Goal: Find specific page/section: Find specific page/section

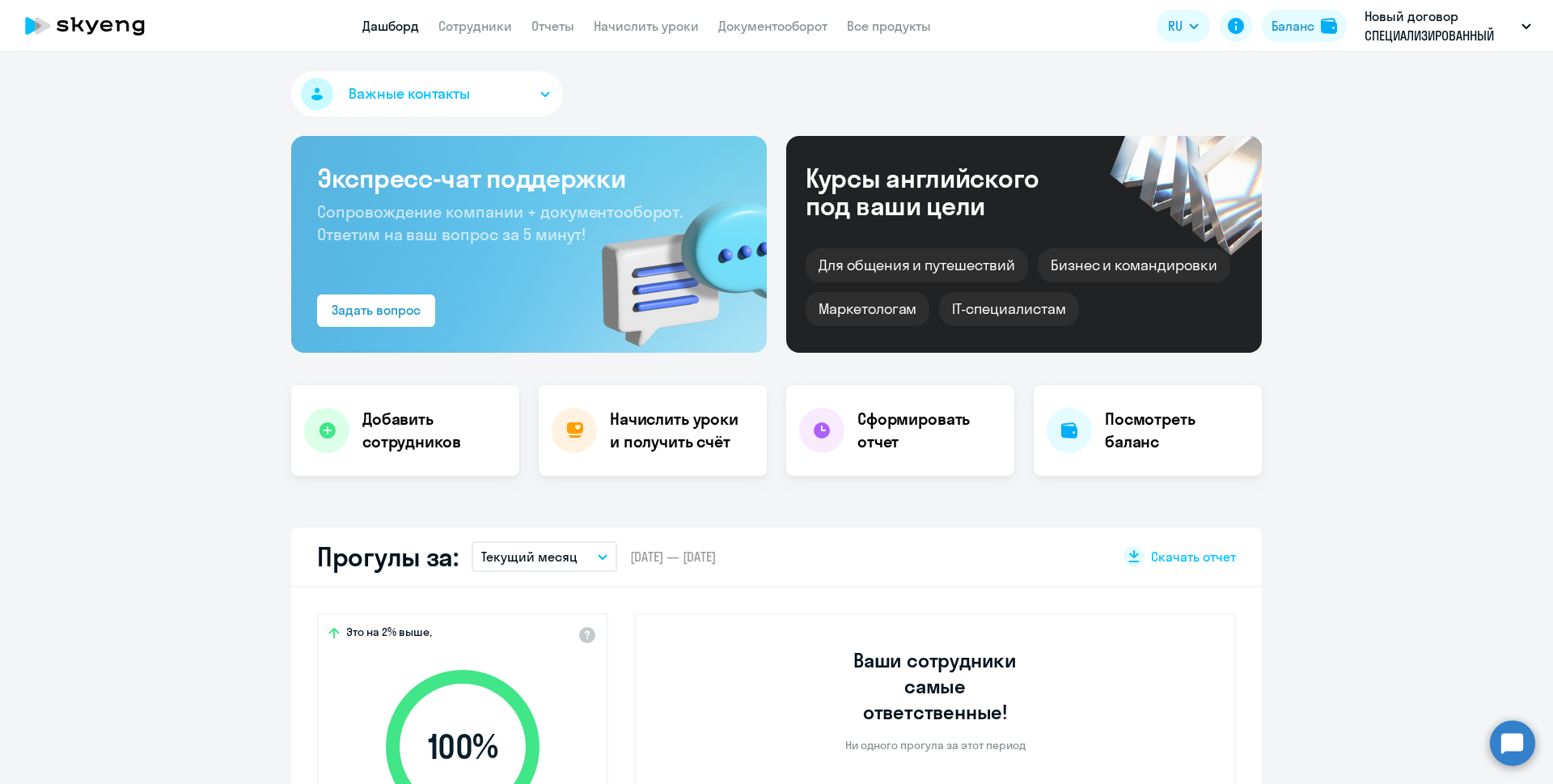
click at [1510, 749] on circle at bounding box center [1512, 742] width 45 height 45
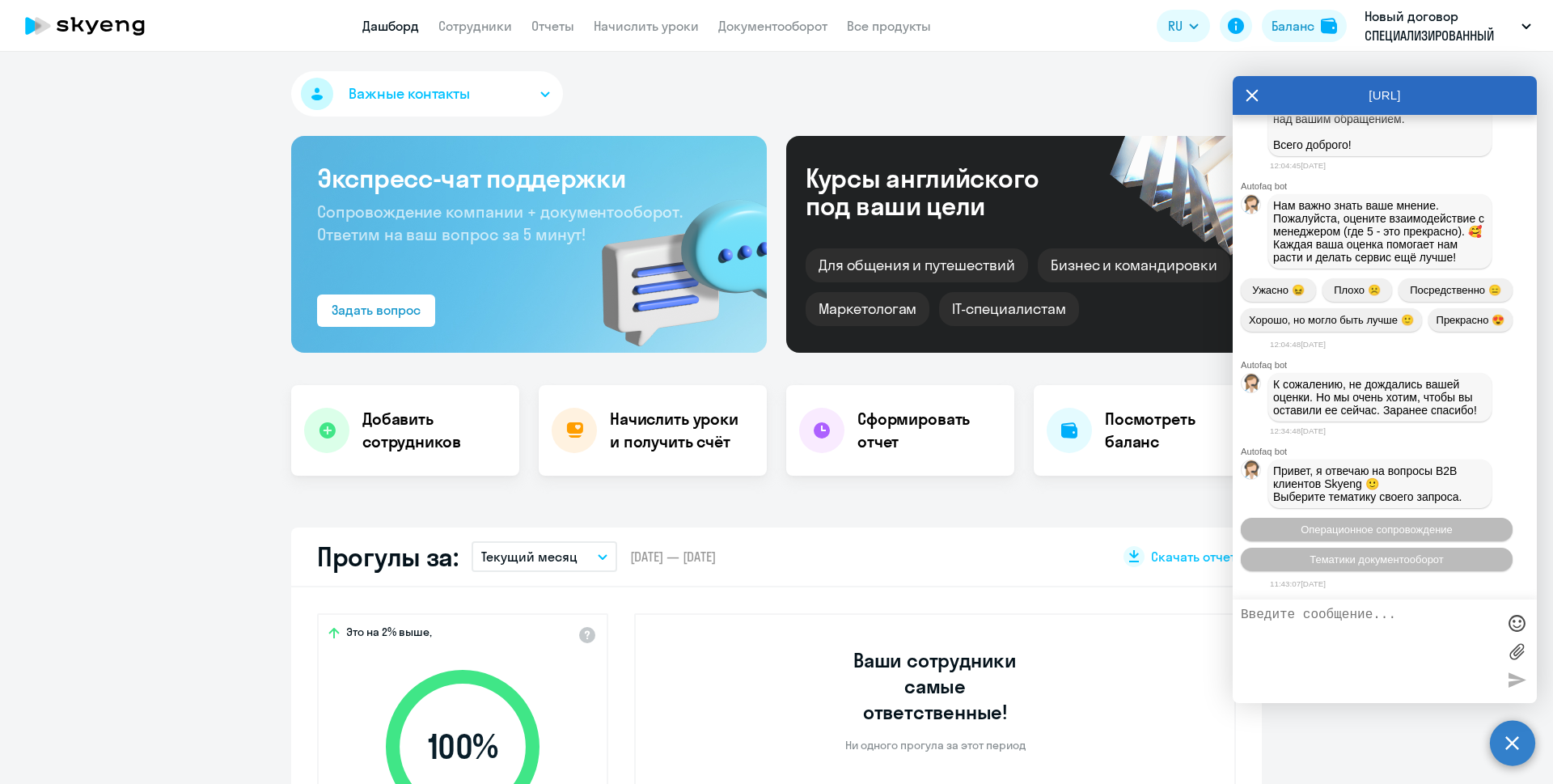
select select "30"
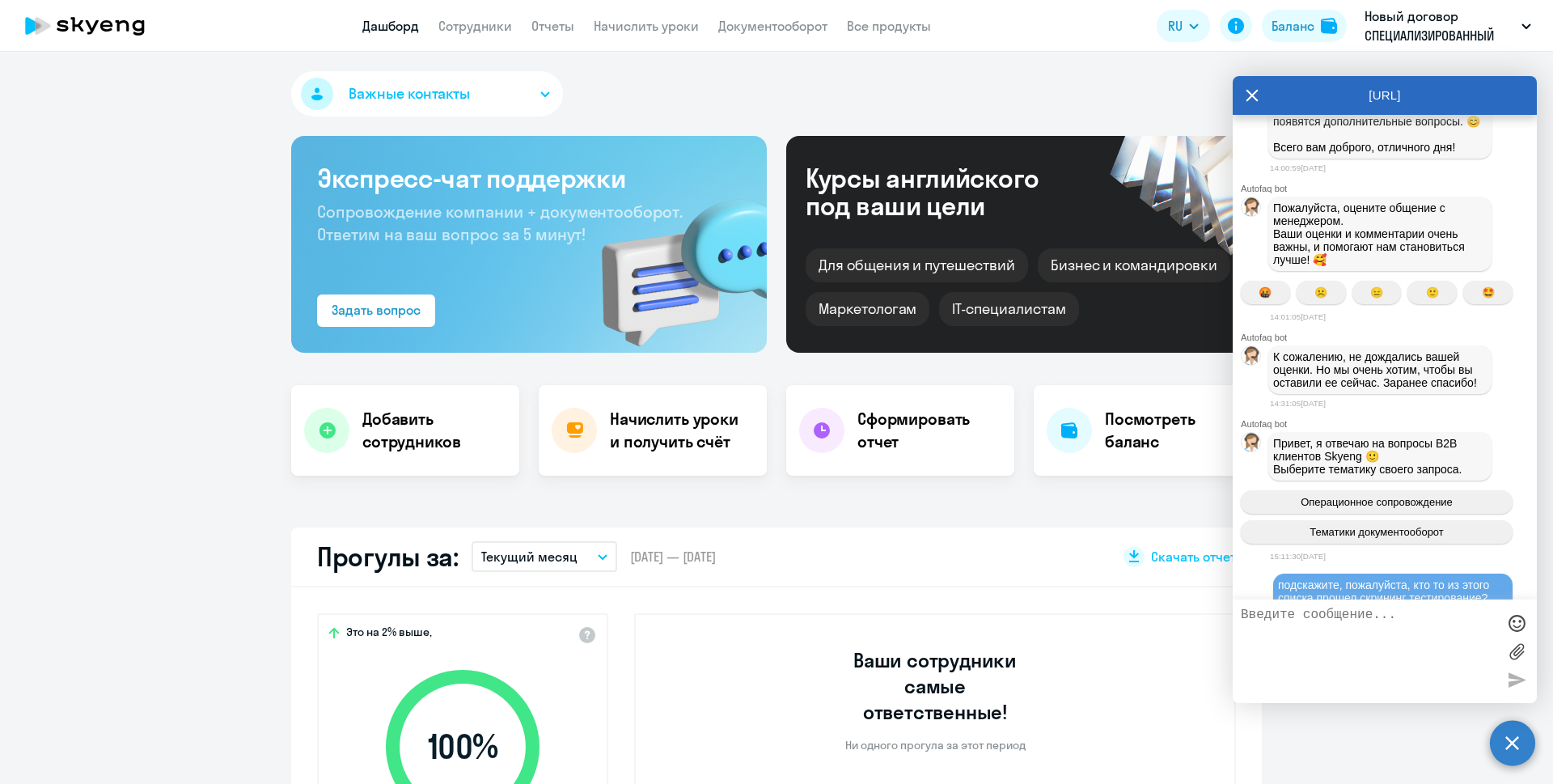
scroll to position [15093, 0]
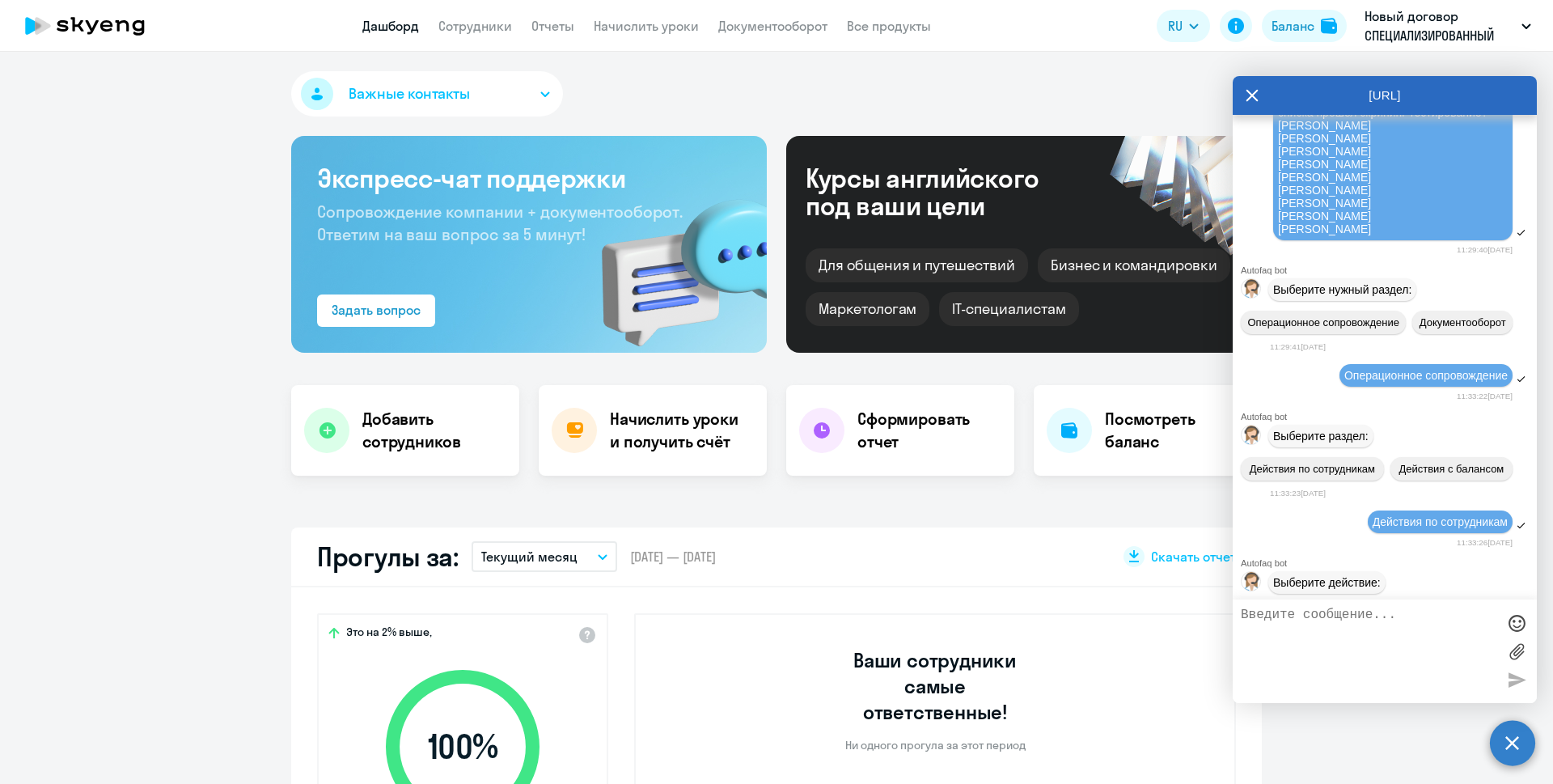
drag, startPoint x: 1299, startPoint y: 364, endPoint x: 1471, endPoint y: 466, distance: 200.0
copy span "[PERSON_NAME] [PERSON_NAME] [PERSON_NAME] [PERSON_NAME] [PERSON_NAME] [PERSON_N…"
click at [459, 24] on link "Сотрудники" at bounding box center [476, 26] width 73 height 16
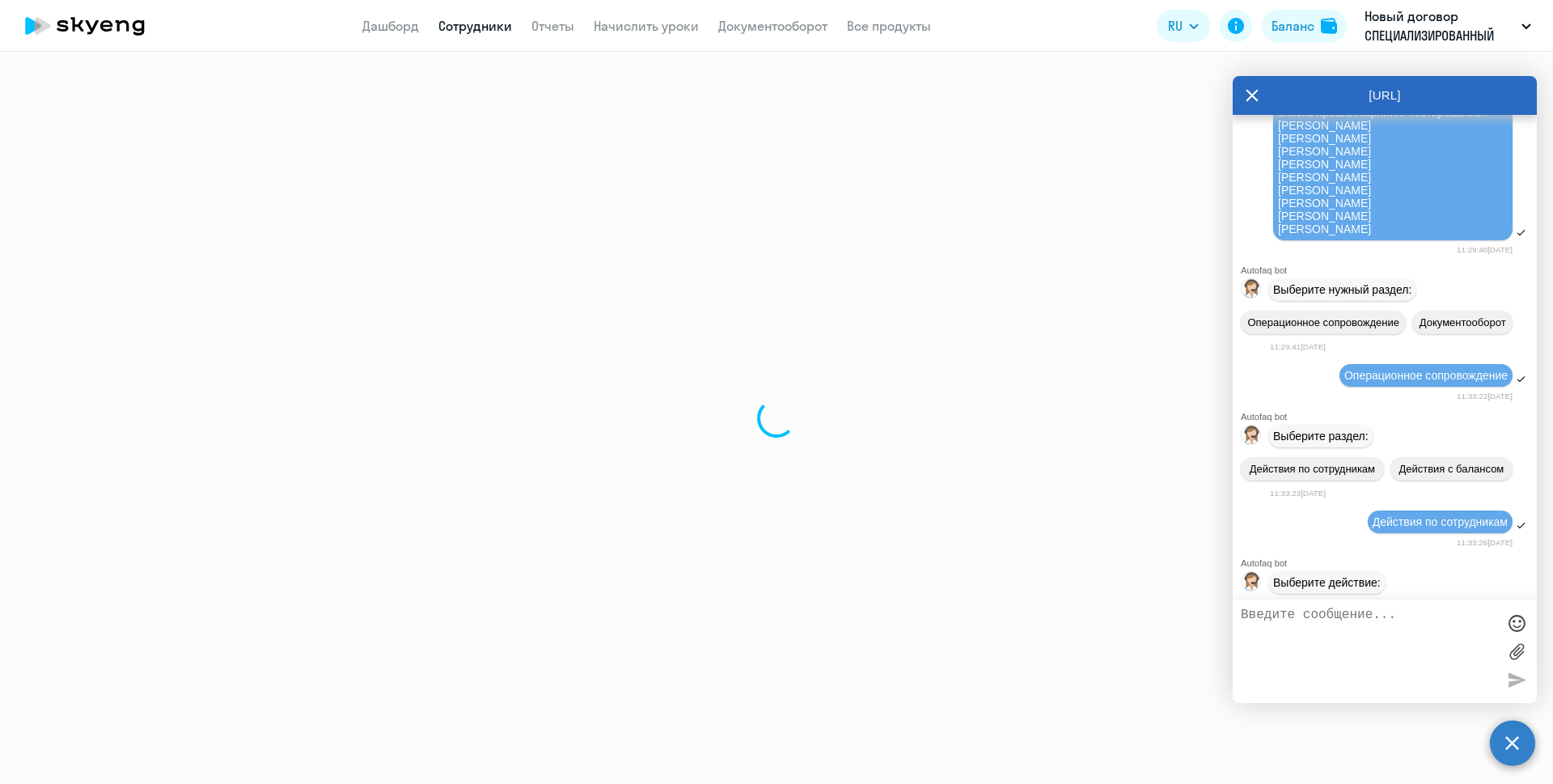
select select "30"
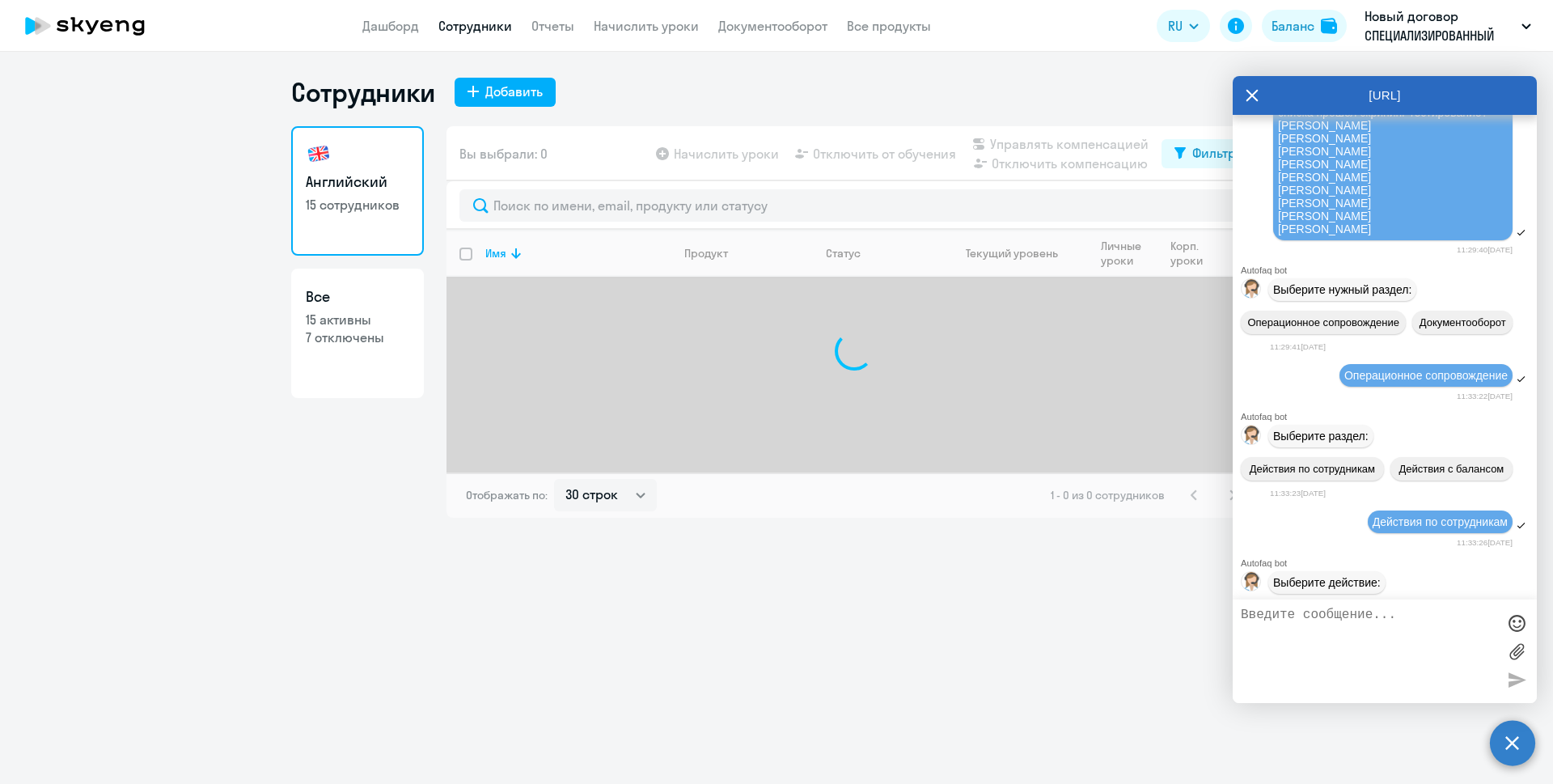
click at [1251, 88] on icon at bounding box center [1252, 95] width 13 height 38
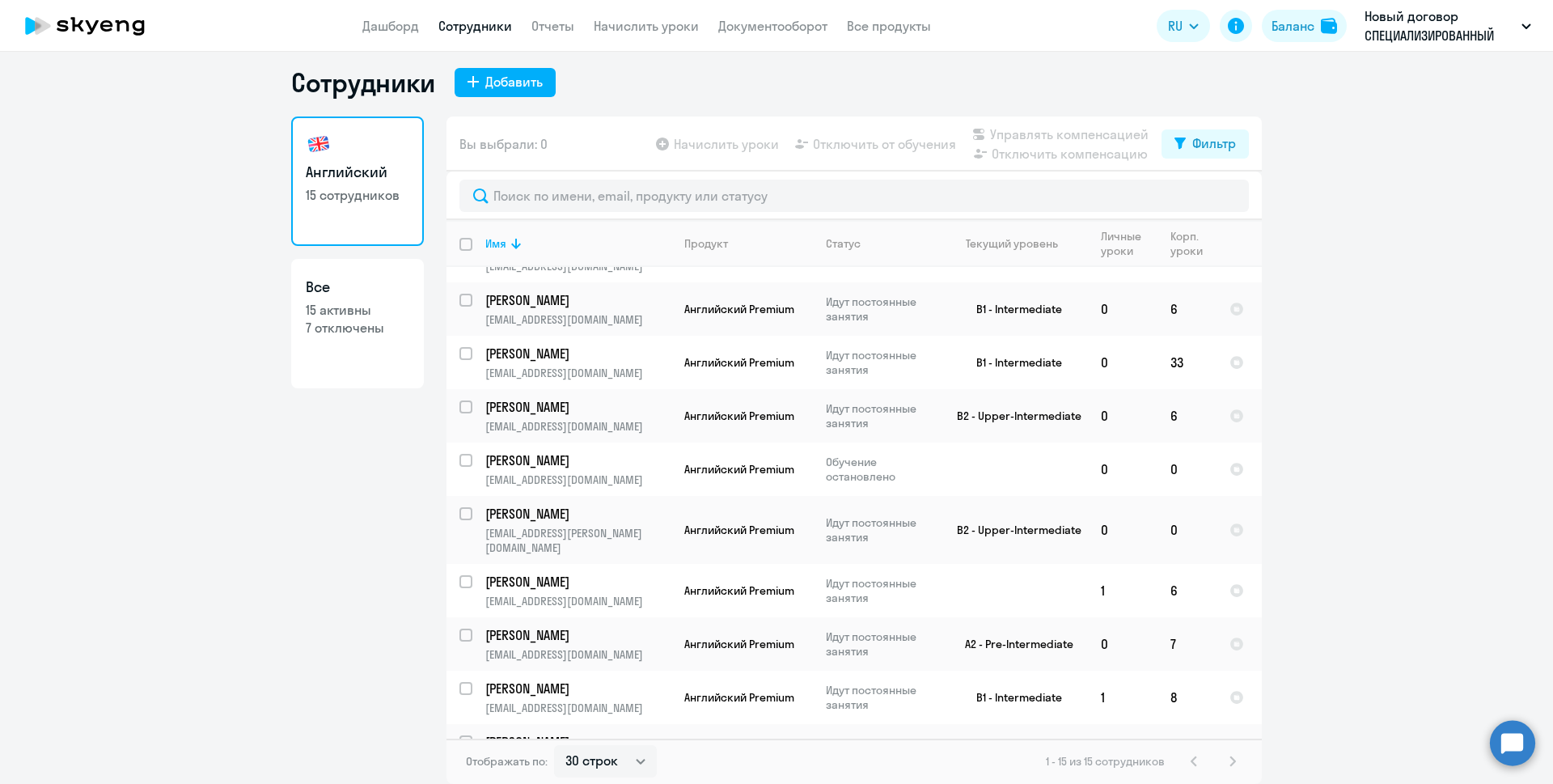
scroll to position [5, 0]
